Goal: Browse casually

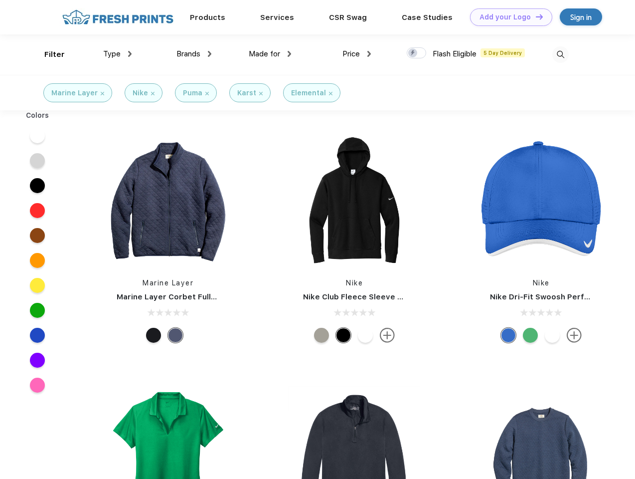
click at [508, 17] on link "Add your Logo Design Tool" at bounding box center [511, 16] width 82 height 17
click at [0, 0] on div "Design Tool" at bounding box center [0, 0] width 0 height 0
click at [535, 16] on link "Add your Logo Design Tool" at bounding box center [511, 16] width 82 height 17
click at [48, 54] on div "Filter" at bounding box center [54, 54] width 20 height 11
click at [118, 54] on span "Type" at bounding box center [111, 53] width 17 height 9
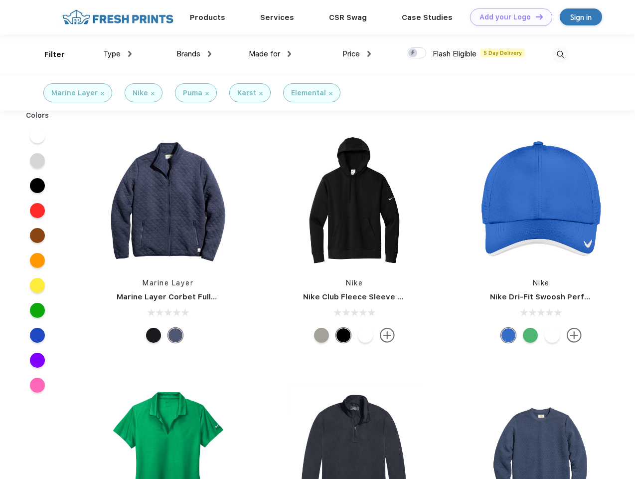
click at [194, 54] on span "Brands" at bounding box center [189, 53] width 24 height 9
click at [270, 54] on span "Made for" at bounding box center [264, 53] width 31 height 9
click at [357, 54] on span "Price" at bounding box center [351, 53] width 17 height 9
click at [417, 53] on div at bounding box center [416, 52] width 19 height 11
click at [413, 53] on input "checkbox" at bounding box center [410, 50] width 6 height 6
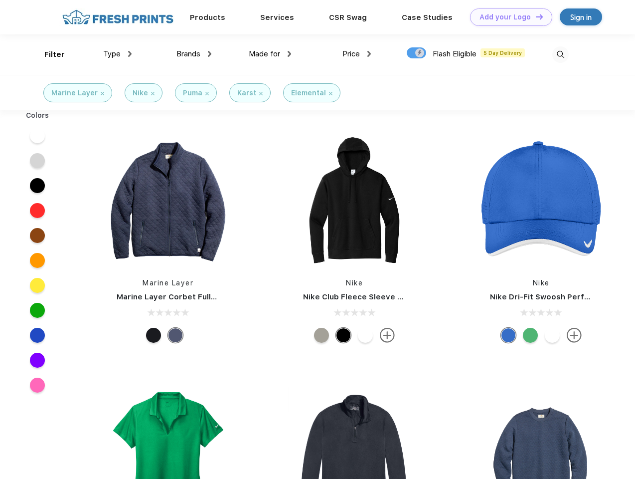
click at [560, 54] on img at bounding box center [560, 54] width 16 height 16
